Goal: Complete application form

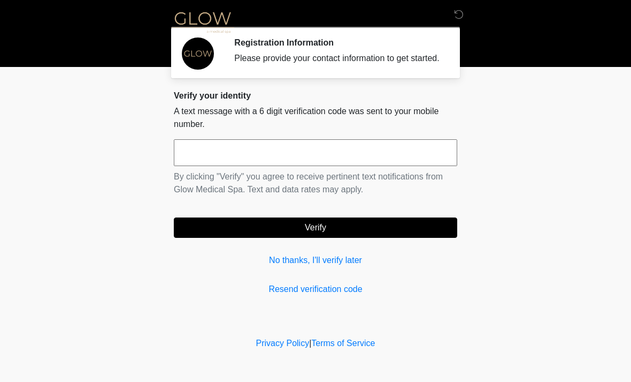
click at [316, 150] on input "text" at bounding box center [316, 152] width 284 height 27
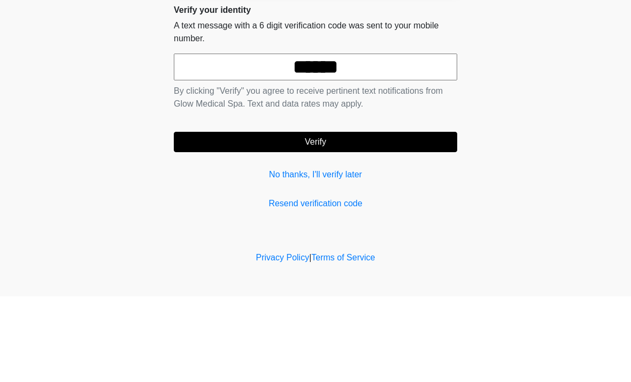
type input "******"
click at [345, 217] on button "Verify" at bounding box center [316, 227] width 284 height 20
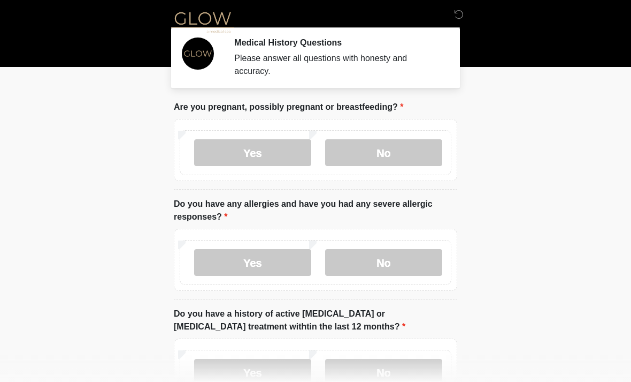
click at [399, 151] on label "No" at bounding box center [383, 152] width 117 height 27
click at [387, 255] on label "No" at bounding box center [383, 262] width 117 height 27
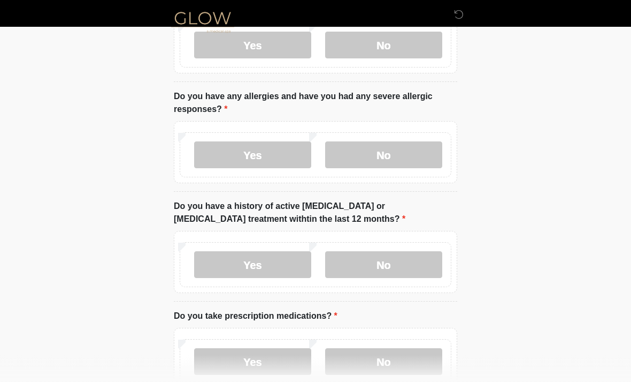
click at [413, 261] on label "No" at bounding box center [383, 264] width 117 height 27
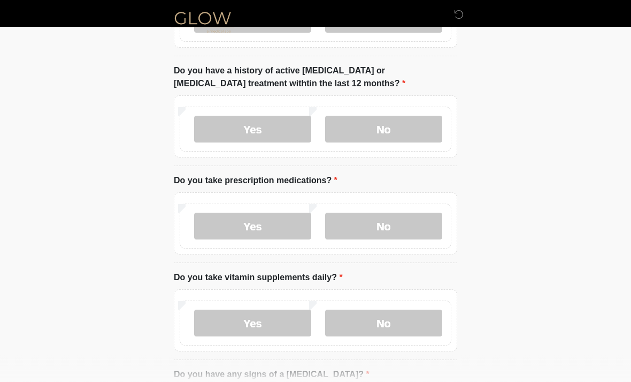
click at [272, 216] on label "Yes" at bounding box center [252, 226] width 117 height 27
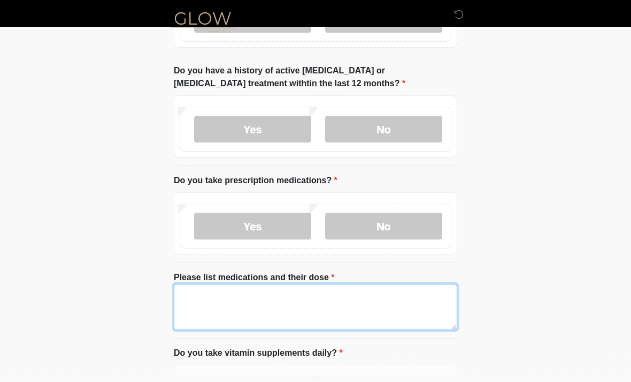
click at [268, 304] on textarea "Please list medications and their dose" at bounding box center [316, 307] width 284 height 46
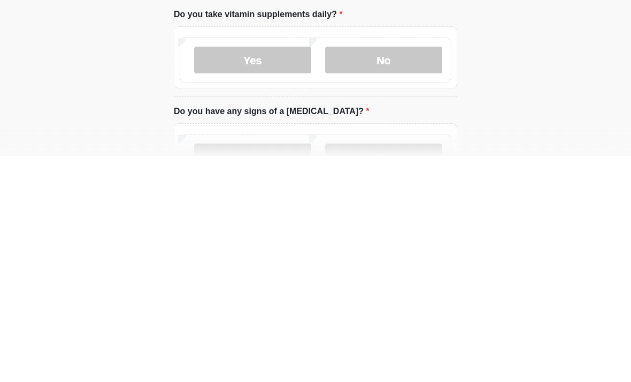
scroll to position [360, 0]
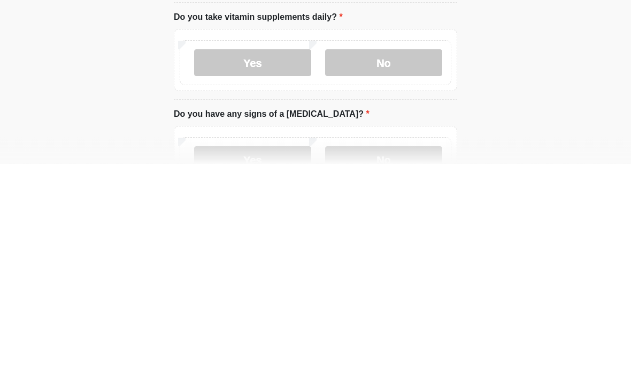
type textarea "**********"
click at [420, 268] on label "No" at bounding box center [383, 281] width 117 height 27
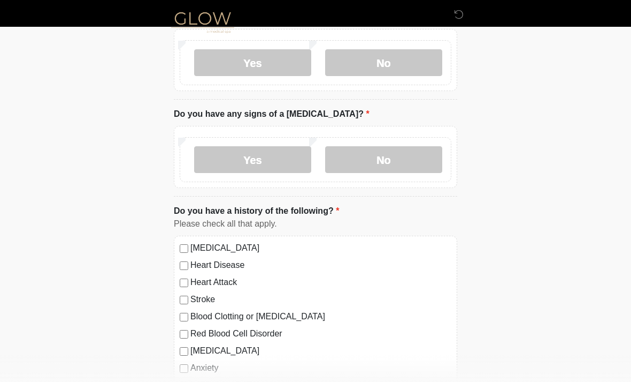
click at [384, 164] on label "No" at bounding box center [383, 159] width 117 height 27
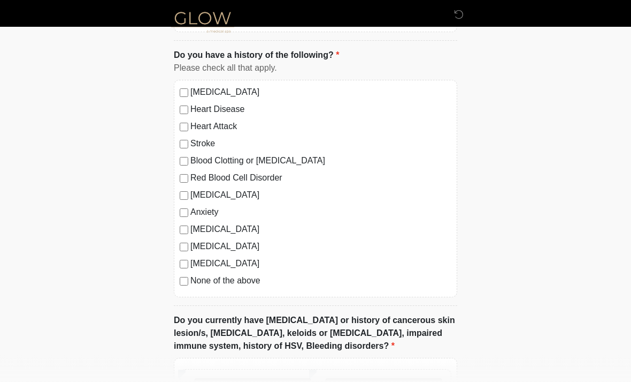
scroll to position [771, 0]
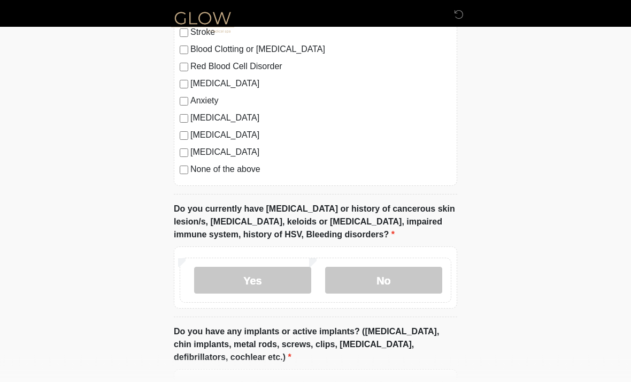
click at [392, 285] on label "No" at bounding box center [383, 280] width 117 height 27
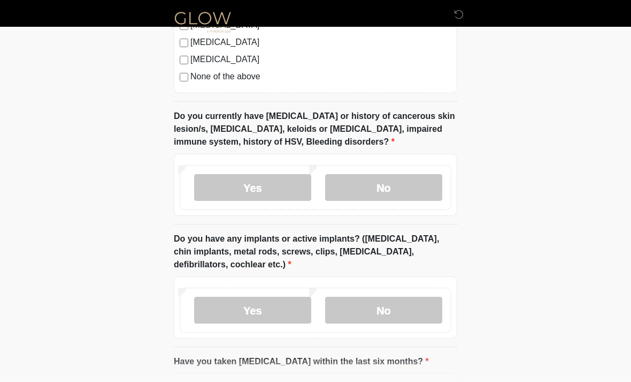
click at [400, 309] on label "No" at bounding box center [383, 310] width 117 height 27
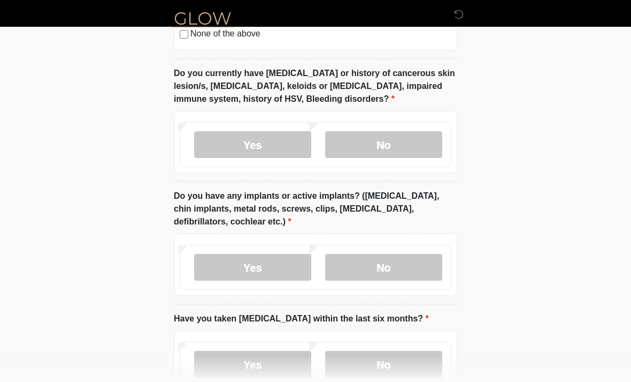
scroll to position [1050, 0]
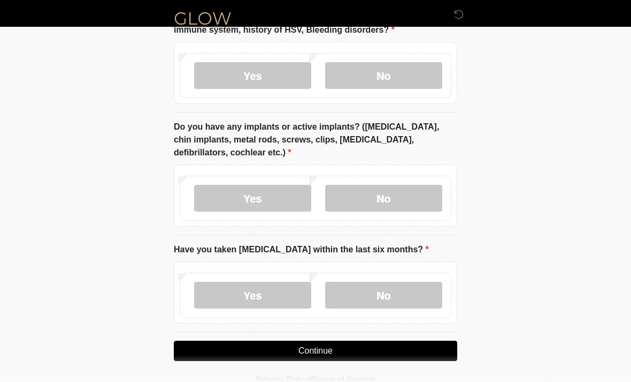
click at [399, 296] on label "No" at bounding box center [383, 294] width 117 height 27
click at [385, 349] on button "Continue" at bounding box center [316, 350] width 284 height 20
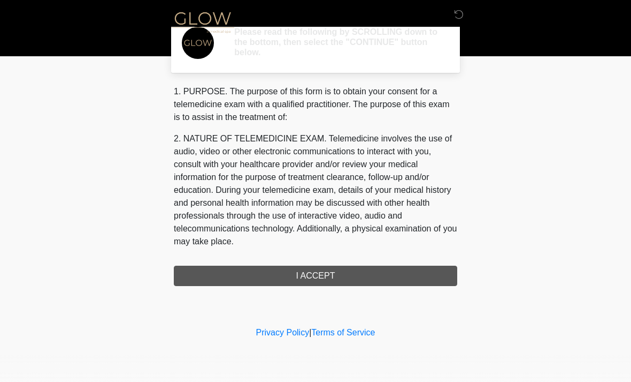
scroll to position [0, 0]
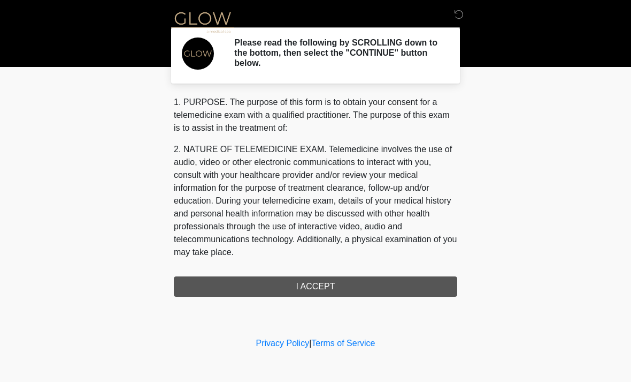
click at [368, 285] on div "1. PURPOSE. The purpose of this form is to obtain your consent for a telemedici…" at bounding box center [316, 196] width 284 height 201
click at [370, 281] on div "1. PURPOSE. The purpose of this form is to obtain your consent for a telemedici…" at bounding box center [316, 196] width 284 height 201
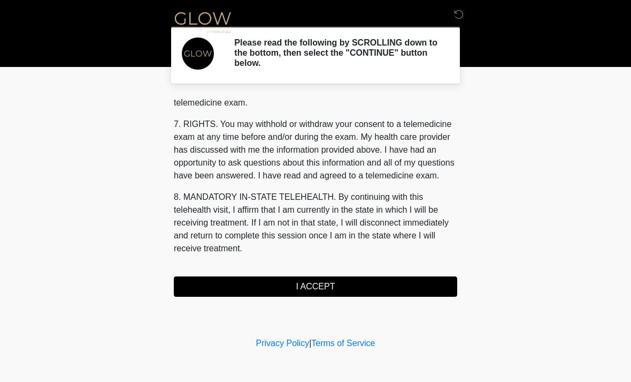
scroll to position [453, 0]
click at [337, 279] on button "I ACCEPT" at bounding box center [316, 286] width 284 height 20
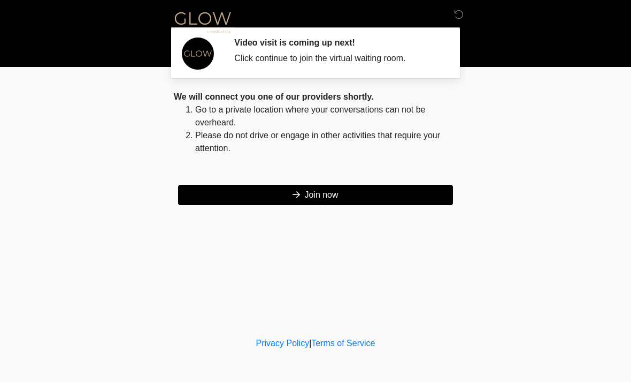
click at [348, 196] on button "Join now" at bounding box center [315, 195] width 275 height 20
